Goal: Task Accomplishment & Management: Complete application form

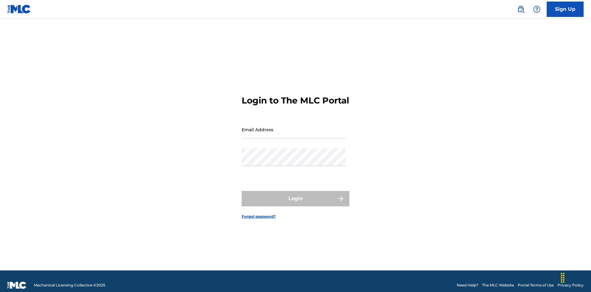
scroll to position [8, 0]
click at [565, 9] on link "Sign Up" at bounding box center [565, 9] width 37 height 15
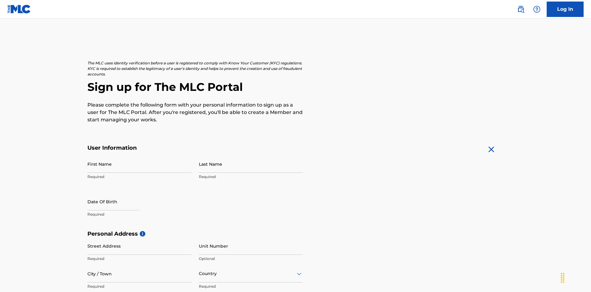
scroll to position [118, 0]
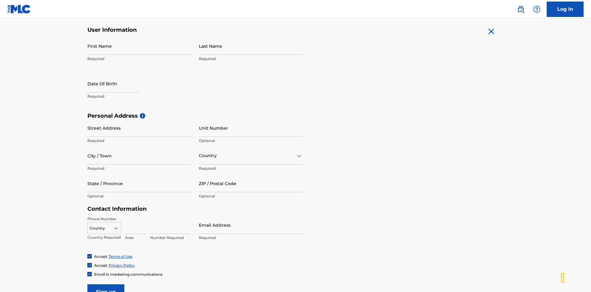
click at [139, 46] on input "First Name" at bounding box center [139, 46] width 104 height 18
type input "Nicole"
click at [251, 46] on input "Last Name" at bounding box center [251, 46] width 104 height 18
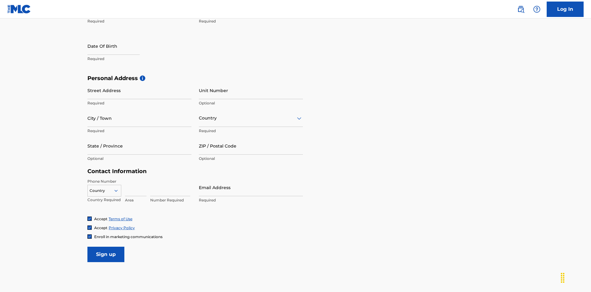
type input "Ribble"
click at [119, 46] on input "text" at bounding box center [113, 46] width 52 height 18
select select "7"
select select "2025"
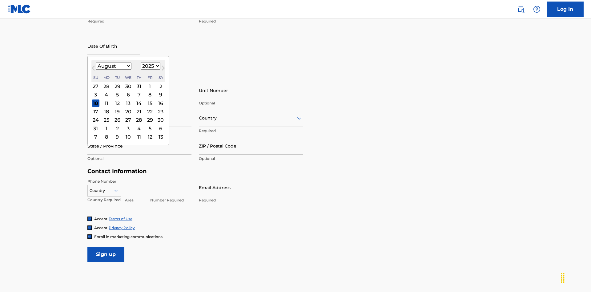
click at [113, 66] on select "January February March April May June July August September October November De…" at bounding box center [113, 66] width 35 height 7
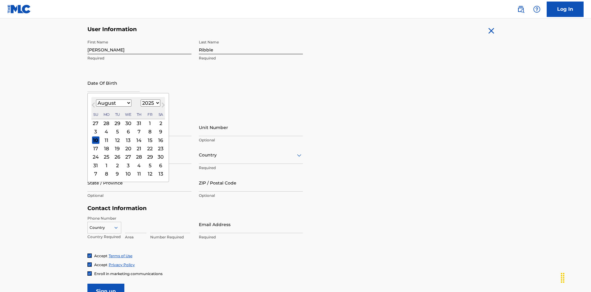
select select "0"
click at [150, 103] on select "1900 1901 1902 1903 1904 1905 1906 1907 1908 1909 1910 1911 1912 1913 1914 1915…" at bounding box center [151, 102] width 20 height 7
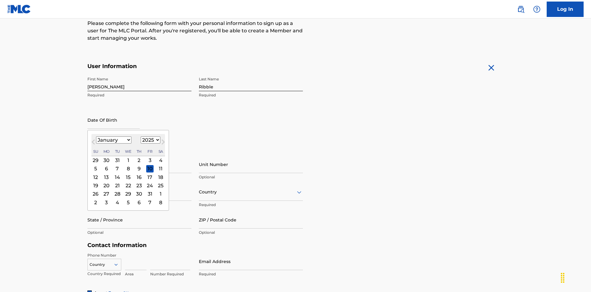
select select "1985"
click at [150, 140] on select "1900 1901 1902 1903 1904 1905 1906 1907 1908 1909 1910 1911 1912 1913 1914 1915…" at bounding box center [151, 139] width 20 height 7
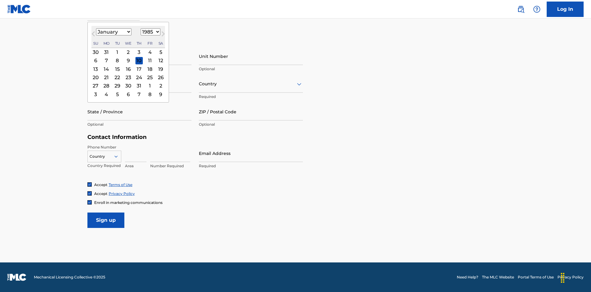
click at [117, 60] on div "8" at bounding box center [117, 60] width 7 height 7
type input "January 8 1985"
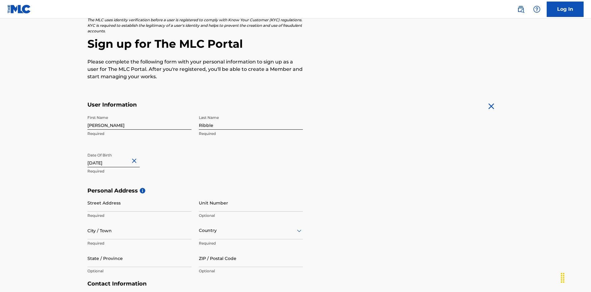
scroll to position [190, 0]
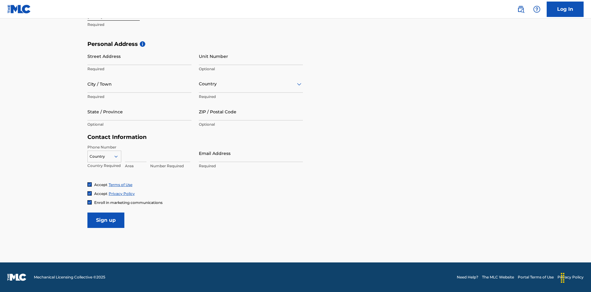
click at [139, 56] on input "Street Address" at bounding box center [139, 56] width 104 height 18
type input "9909 Elks Run Rd"
click at [139, 84] on input "City / Town" at bounding box center [139, 84] width 104 height 18
type input "Roseville"
click at [199, 84] on input "text" at bounding box center [199, 84] width 1 height 6
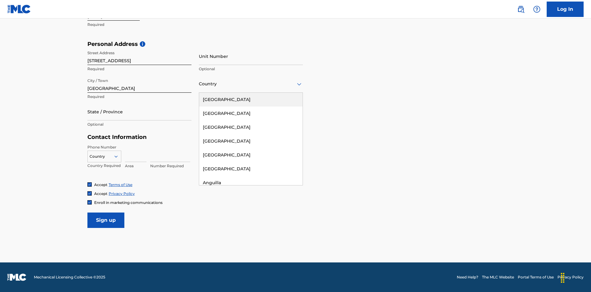
click at [251, 99] on div "United States" at bounding box center [250, 100] width 103 height 14
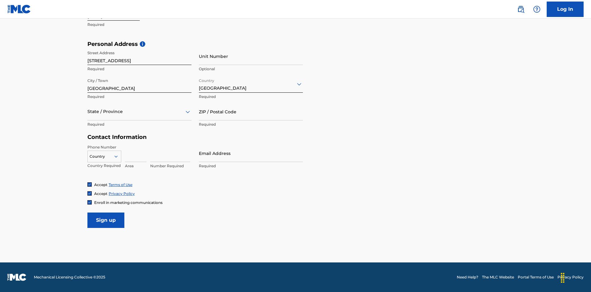
click at [139, 111] on div at bounding box center [139, 112] width 104 height 8
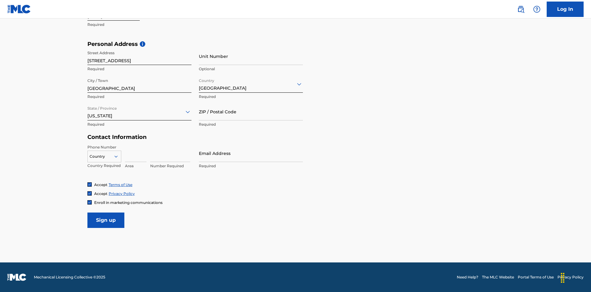
click at [251, 111] on input "ZIP / Postal Code" at bounding box center [251, 112] width 104 height 18
type input "43777"
click at [119, 156] on icon at bounding box center [116, 157] width 6 height 6
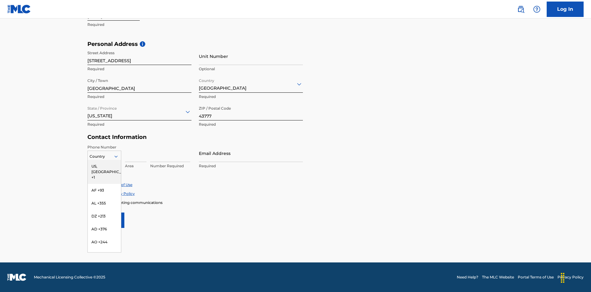
click at [104, 166] on div "US, CA +1" at bounding box center [104, 172] width 33 height 24
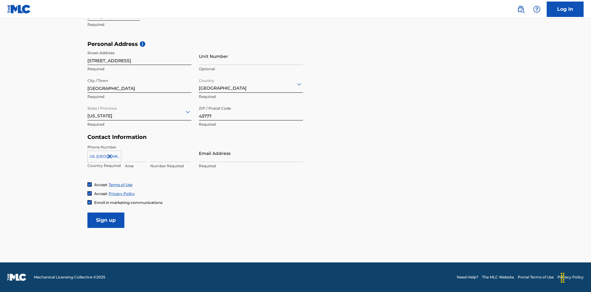
click at [136, 153] on input at bounding box center [136, 153] width 22 height 18
type input "740"
click at [170, 153] on input at bounding box center [170, 153] width 40 height 18
type input "8086351"
click at [251, 153] on input "Email Address" at bounding box center [251, 153] width 104 height 18
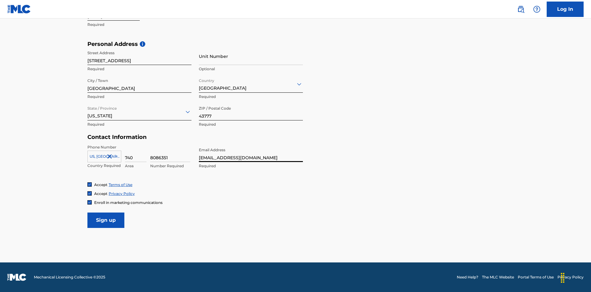
scroll to position [0, 13]
type input "105732a6-d52f-4619-8077-a23c16fe3002@mailslurp.biz"
click at [106, 220] on input "Sign up" at bounding box center [105, 219] width 37 height 15
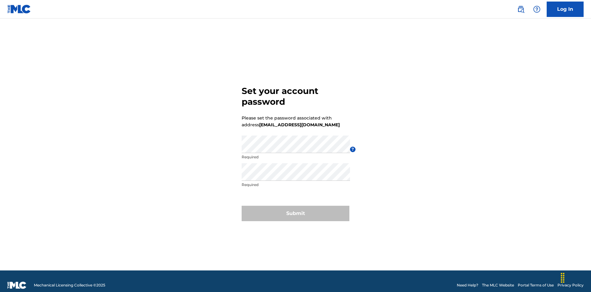
scroll to position [8, 0]
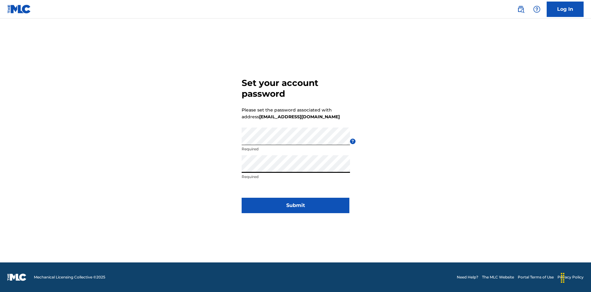
click at [296, 209] on button "Submit" at bounding box center [296, 205] width 108 height 15
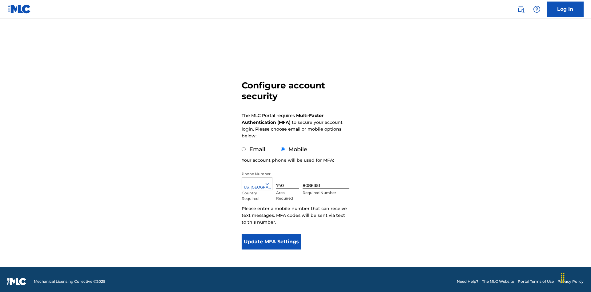
scroll to position [6, 0]
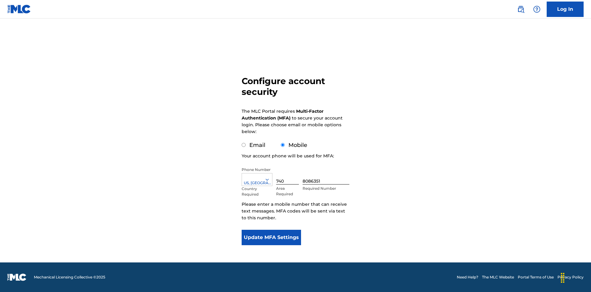
click at [244, 145] on input "Email" at bounding box center [244, 145] width 4 height 4
radio input "true"
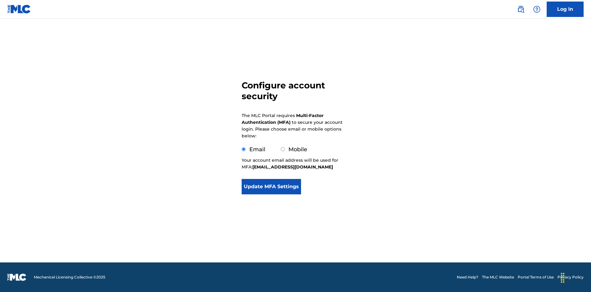
click at [271, 194] on button "Update MFA Settings" at bounding box center [271, 186] width 59 height 15
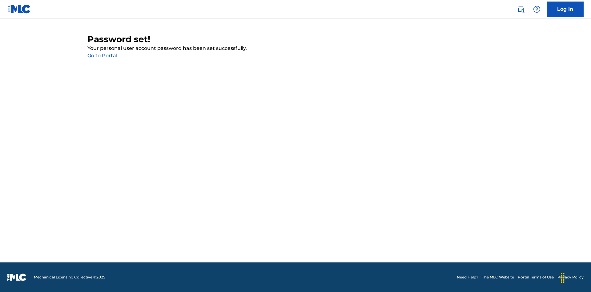
click at [102, 56] on link "Go to Portal" at bounding box center [102, 56] width 30 height 6
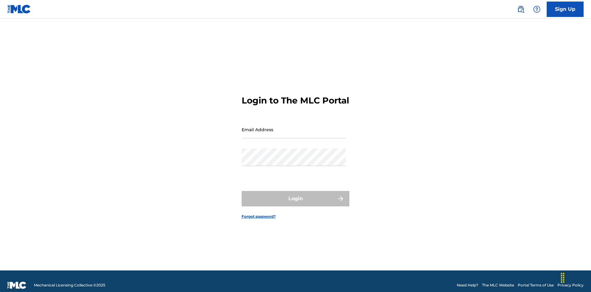
scroll to position [8, 0]
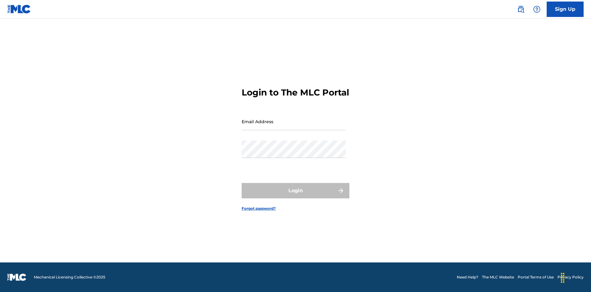
click at [294, 127] on input "Email Address" at bounding box center [294, 122] width 104 height 18
type input "105732a6-d52f-4619-8077-a23c16fe3002@mailslurp.biz"
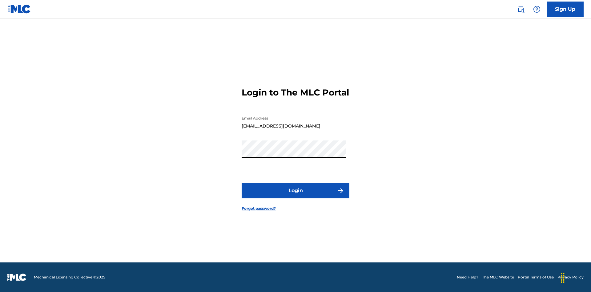
click at [296, 196] on button "Login" at bounding box center [296, 190] width 108 height 15
